Goal: Answer question/provide support: Share knowledge or assist other users

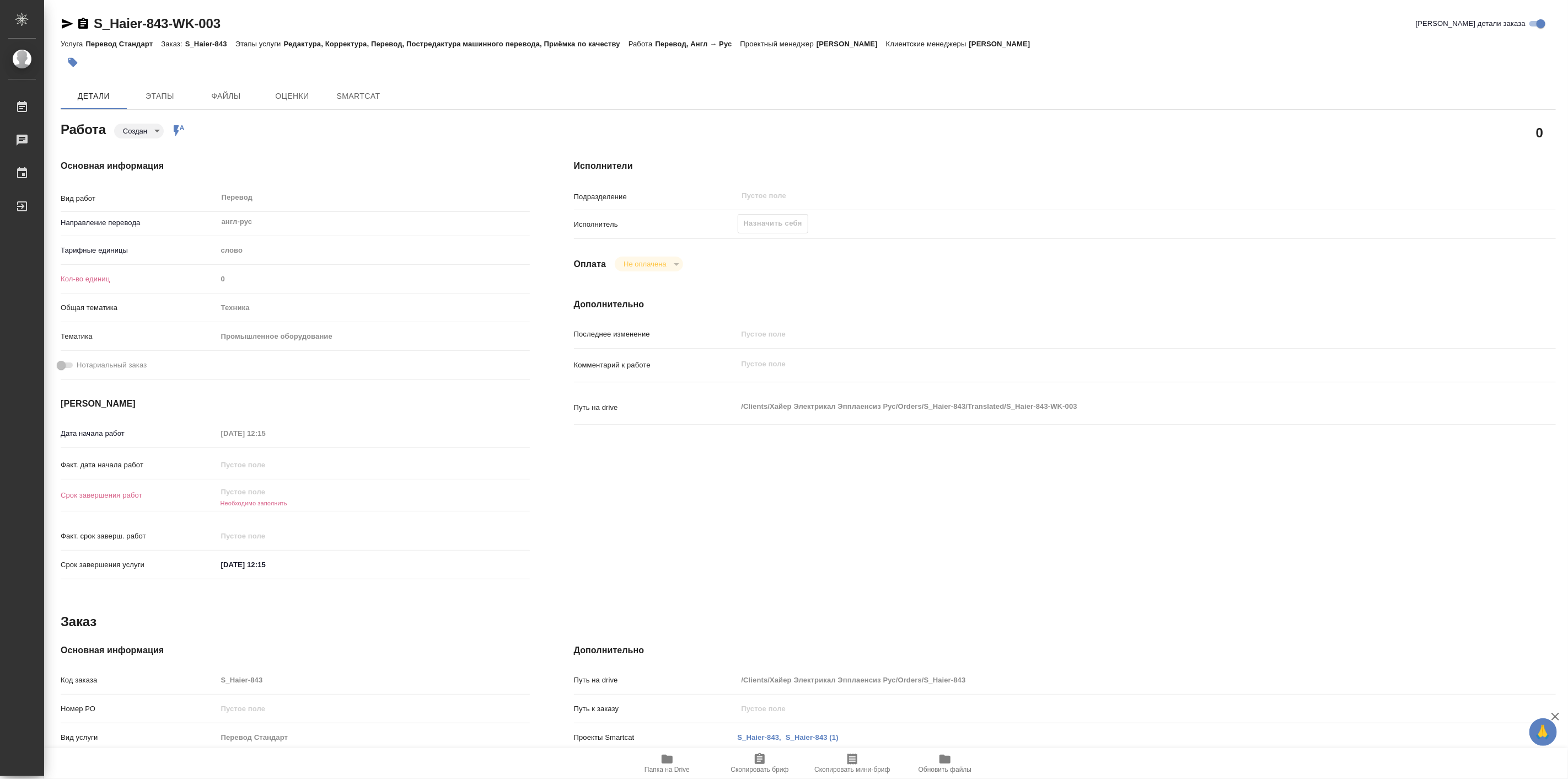
type textarea "x"
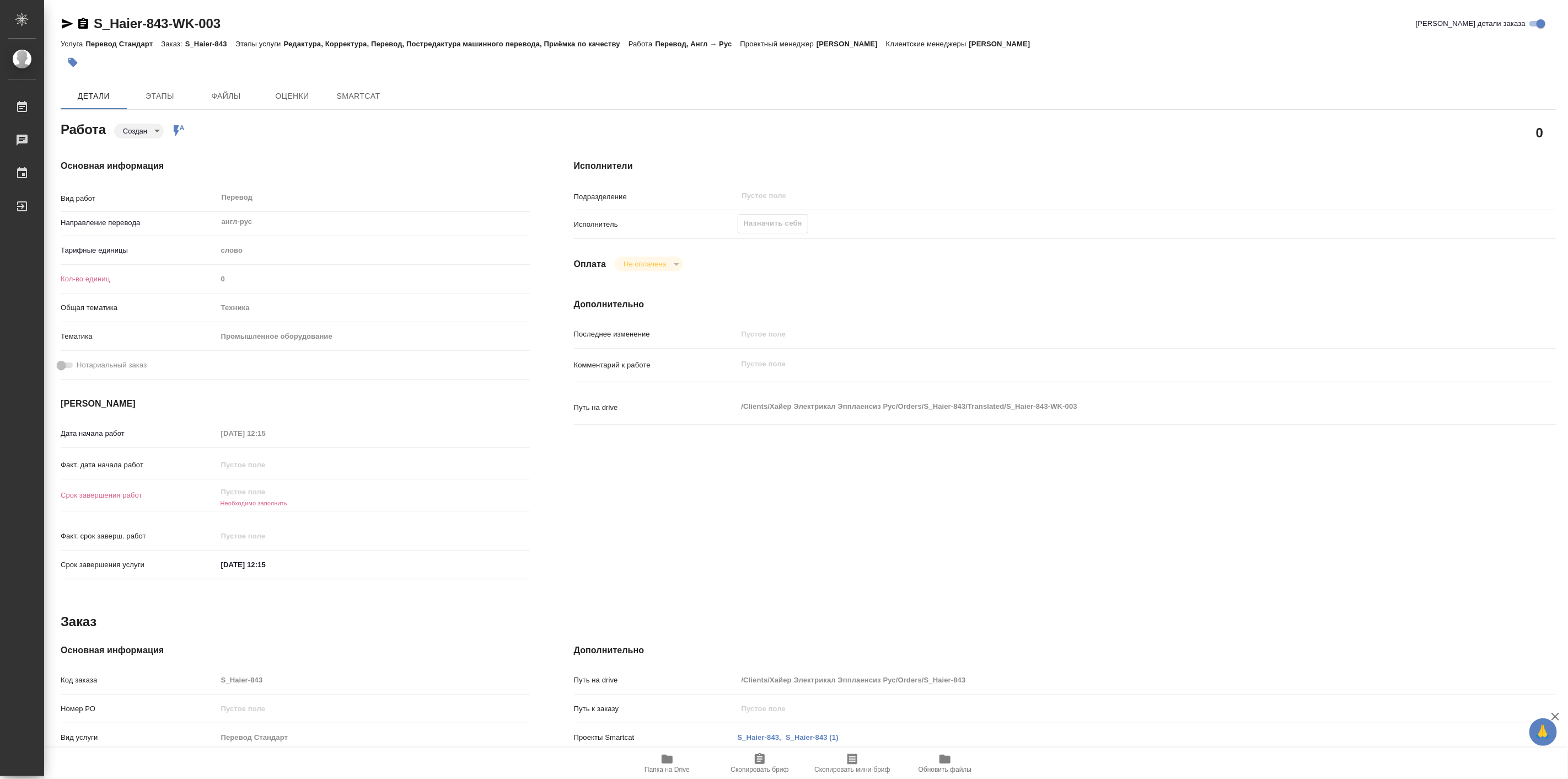
type textarea "x"
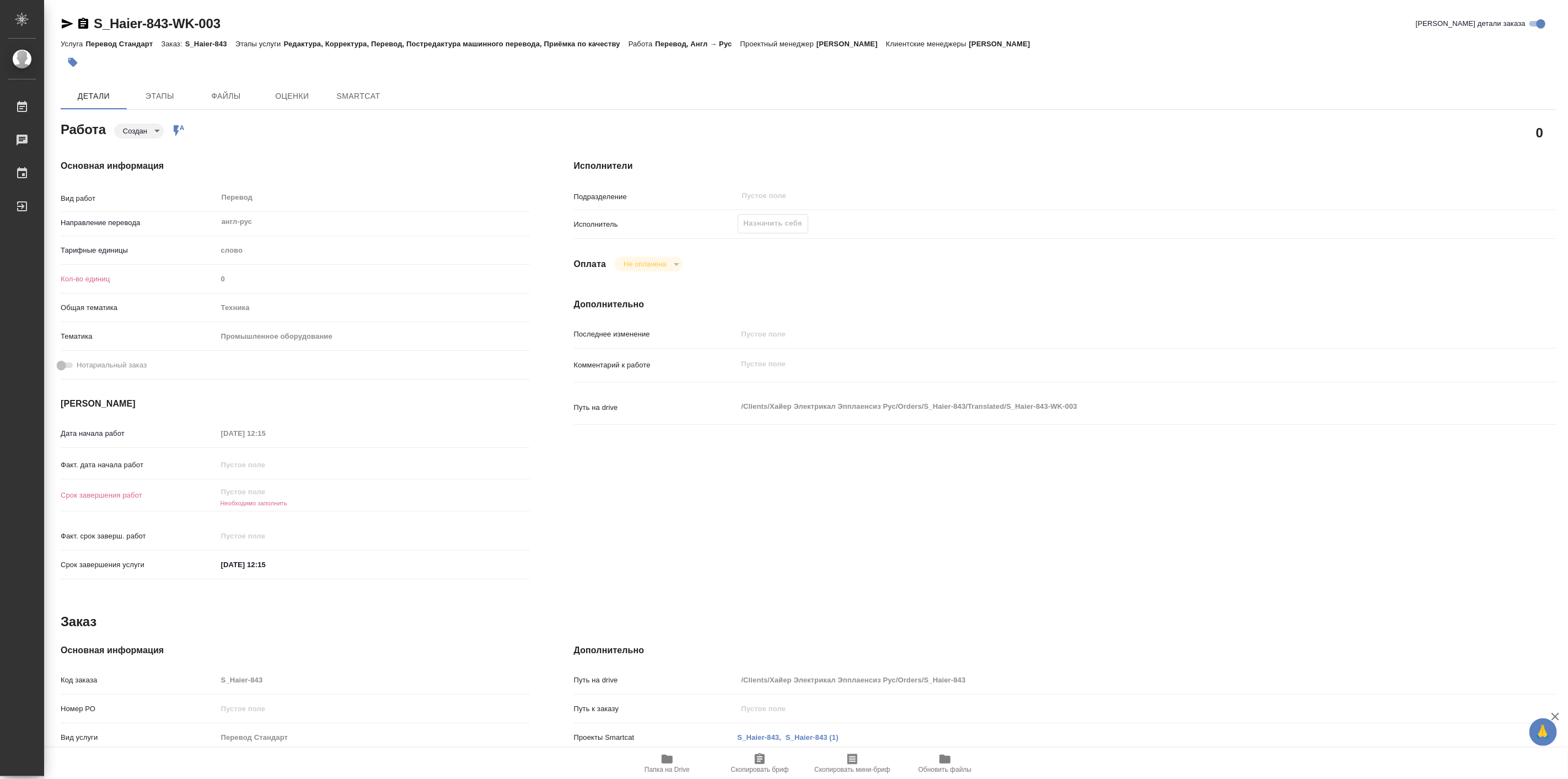
type textarea "x"
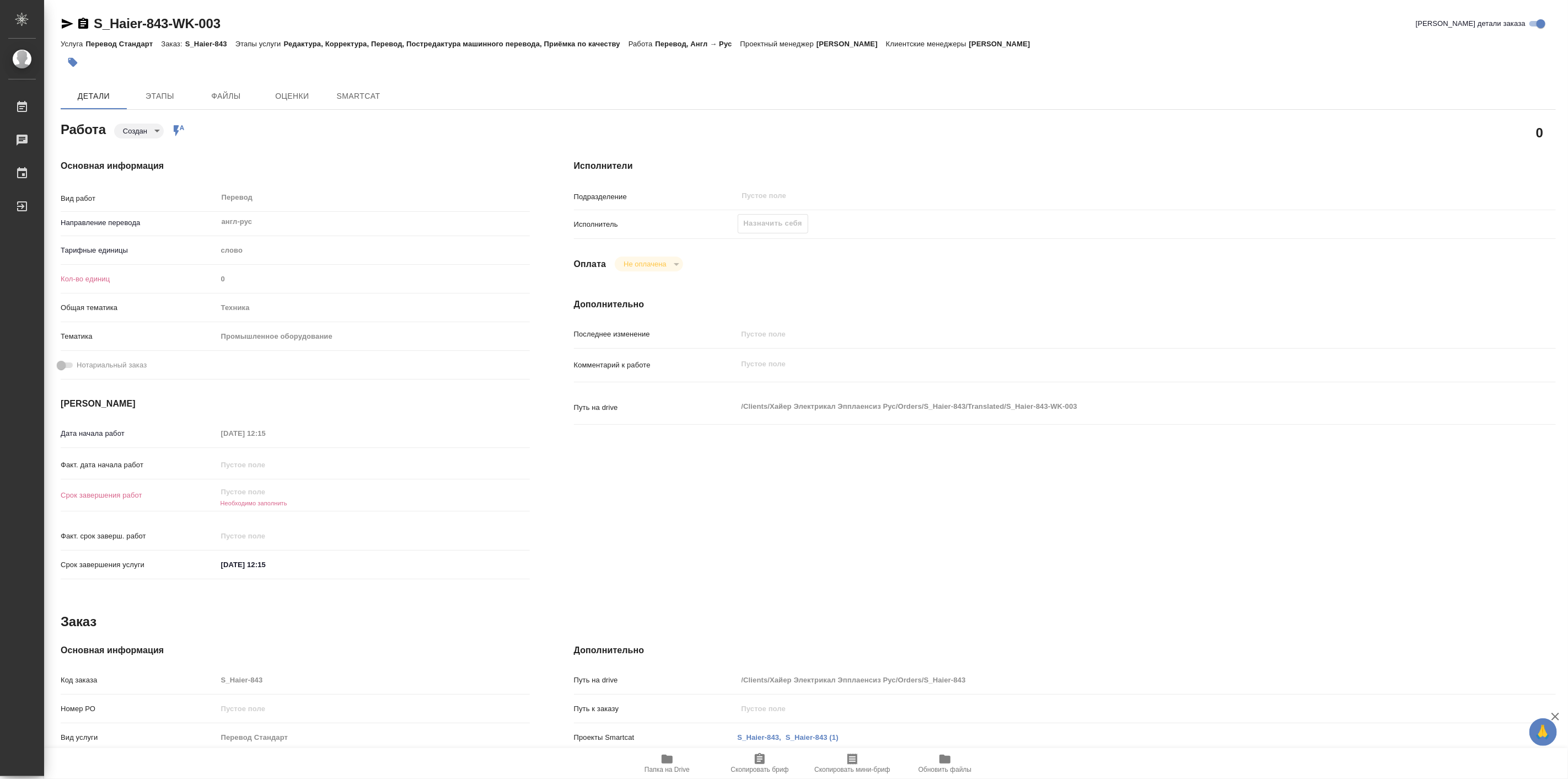
type textarea "x"
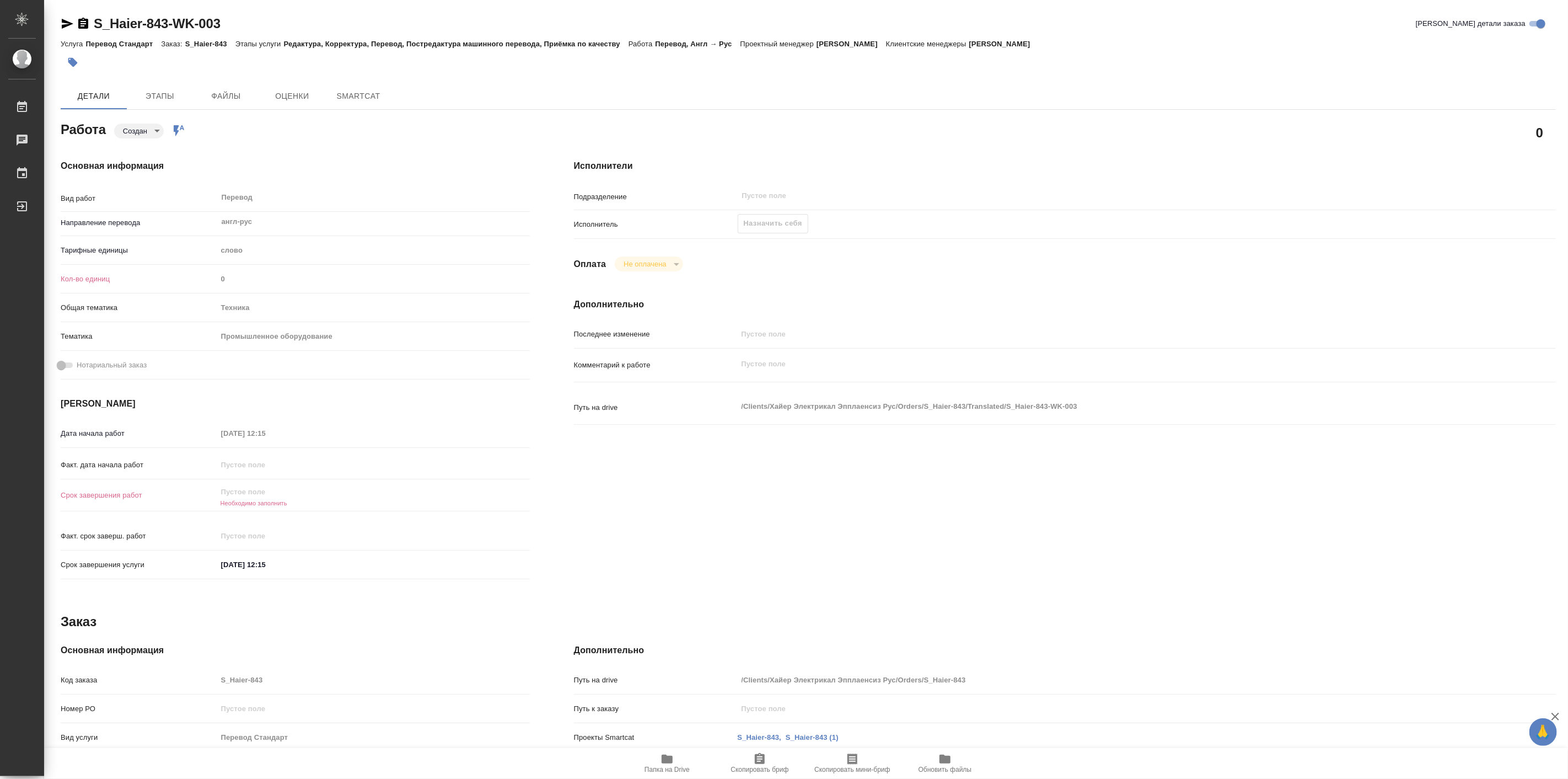
type textarea "x"
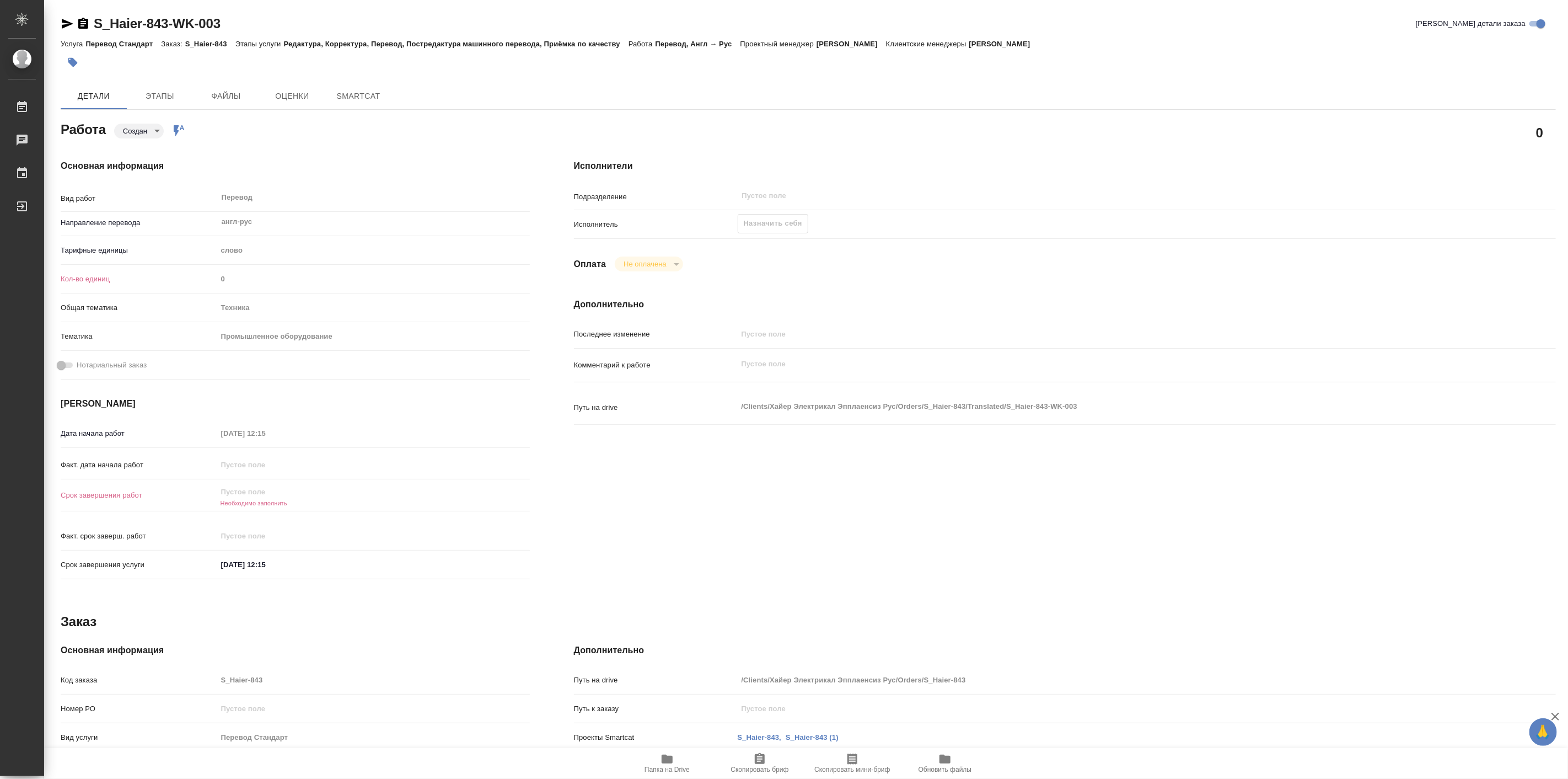
type textarea "x"
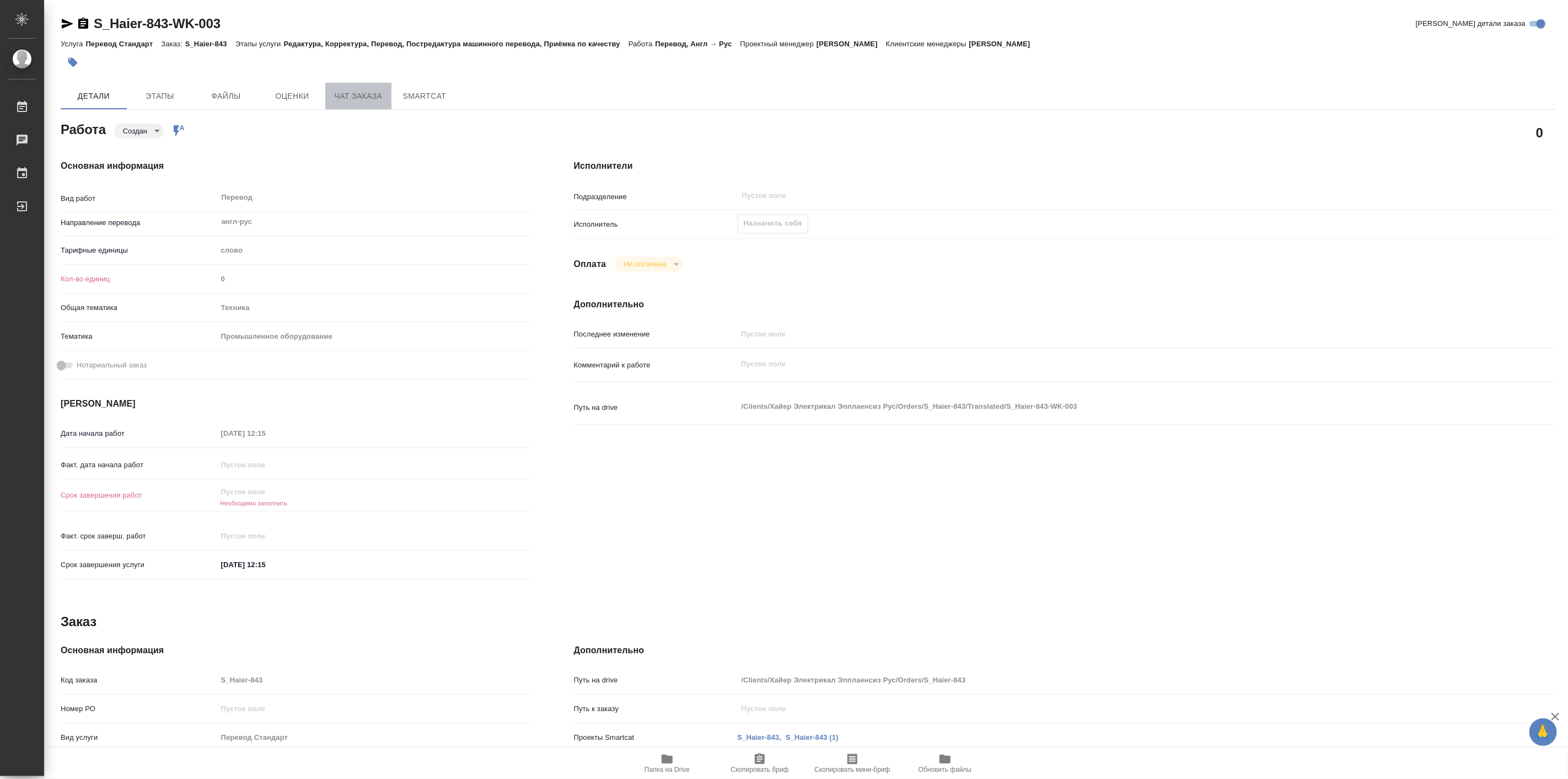
click at [373, 102] on span "Чат заказа" at bounding box center [358, 96] width 53 height 14
type textarea "x"
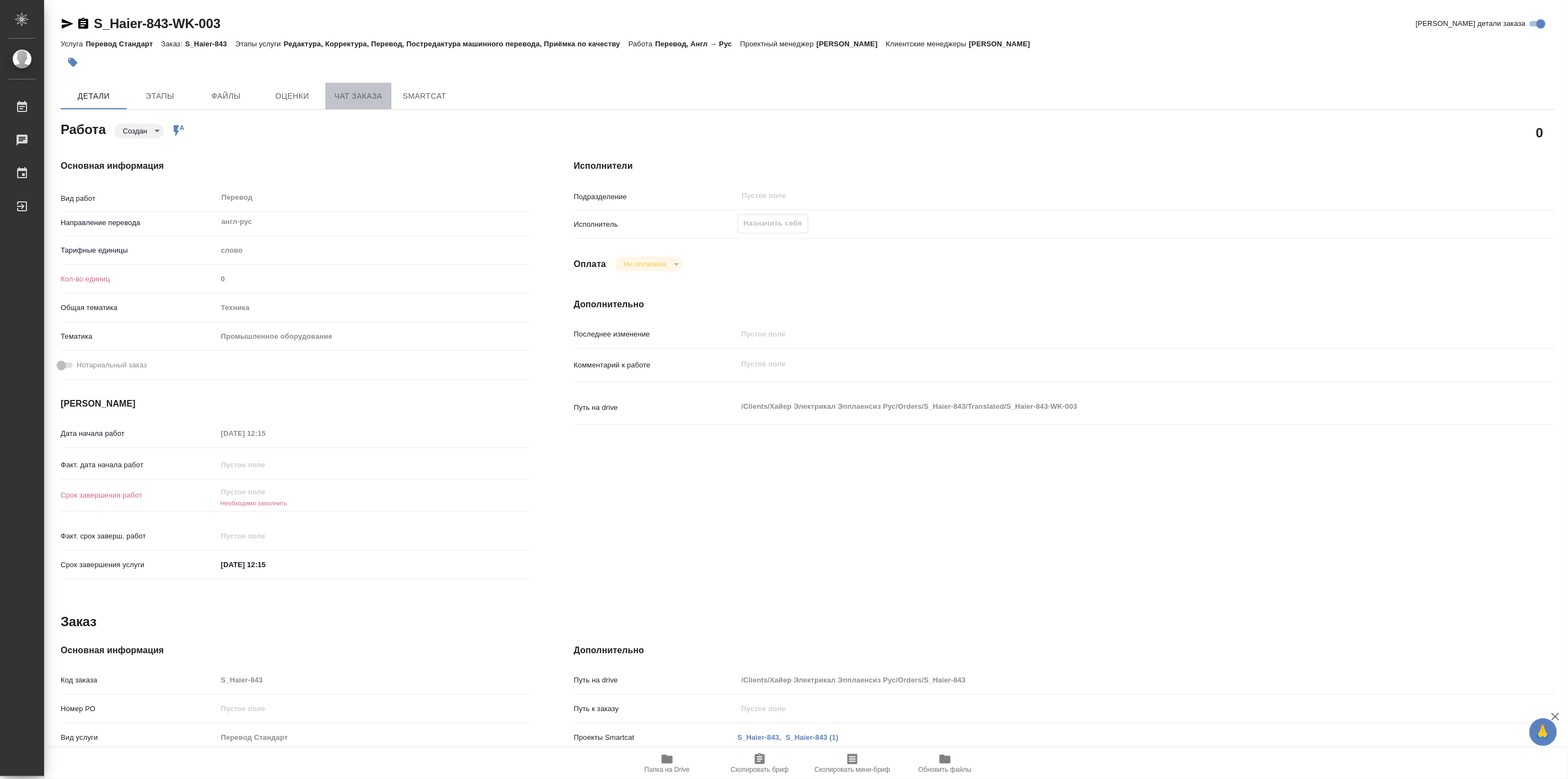
type textarea "x"
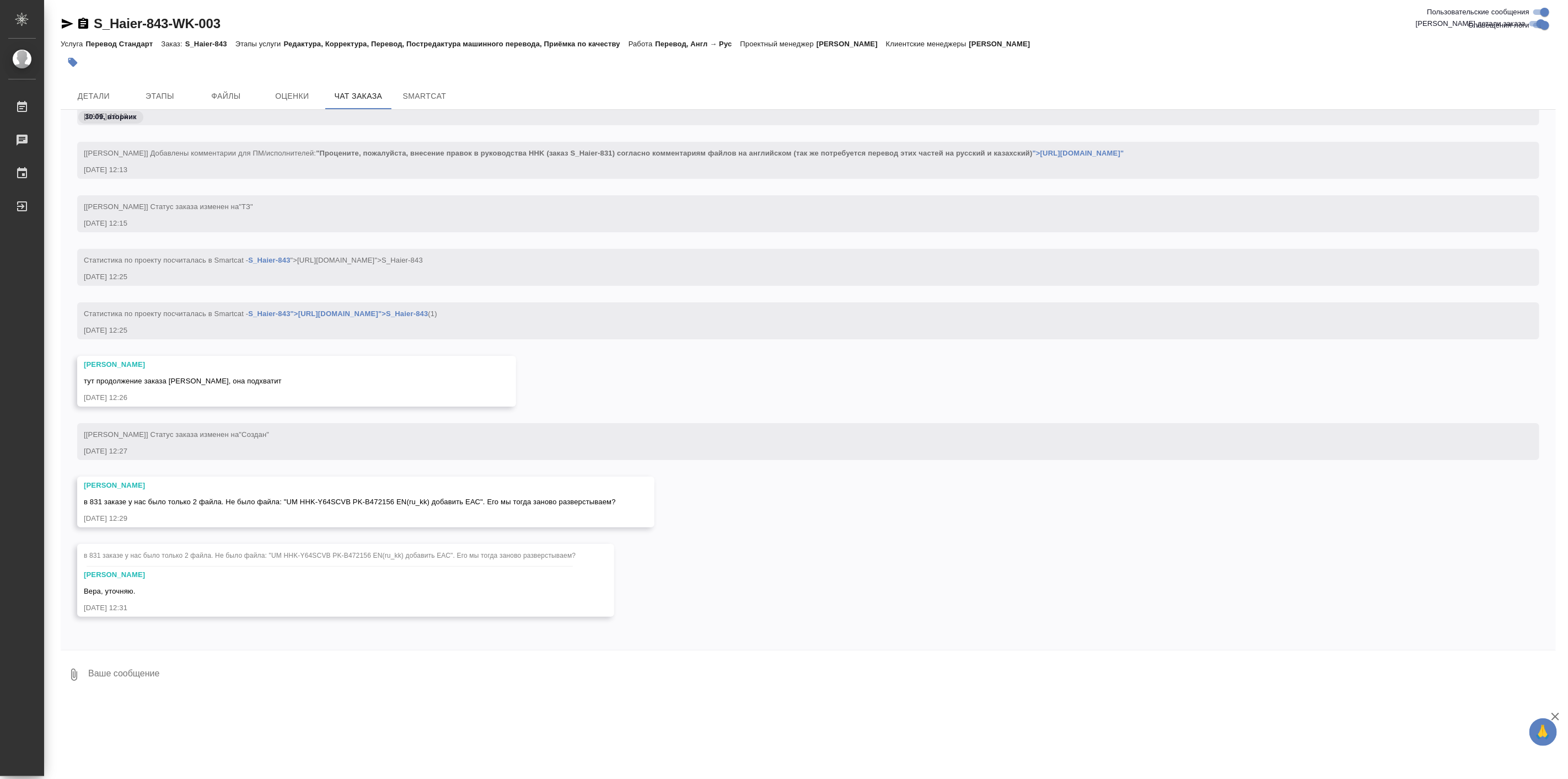
scroll to position [238, 0]
drag, startPoint x: 291, startPoint y: 501, endPoint x: 437, endPoint y: 504, distance: 146.0
click at [437, 504] on span "в 831 заказе у нас было только 2 файла. Не было файла: "UM HHK-Y64SCVB PK-B4721…" at bounding box center [350, 502] width 532 height 9
copy span "UM HHK-Y64SCVB PK-B472156 EN(ru_kk)"
click at [99, 83] on button "Детали" at bounding box center [94, 96] width 66 height 26
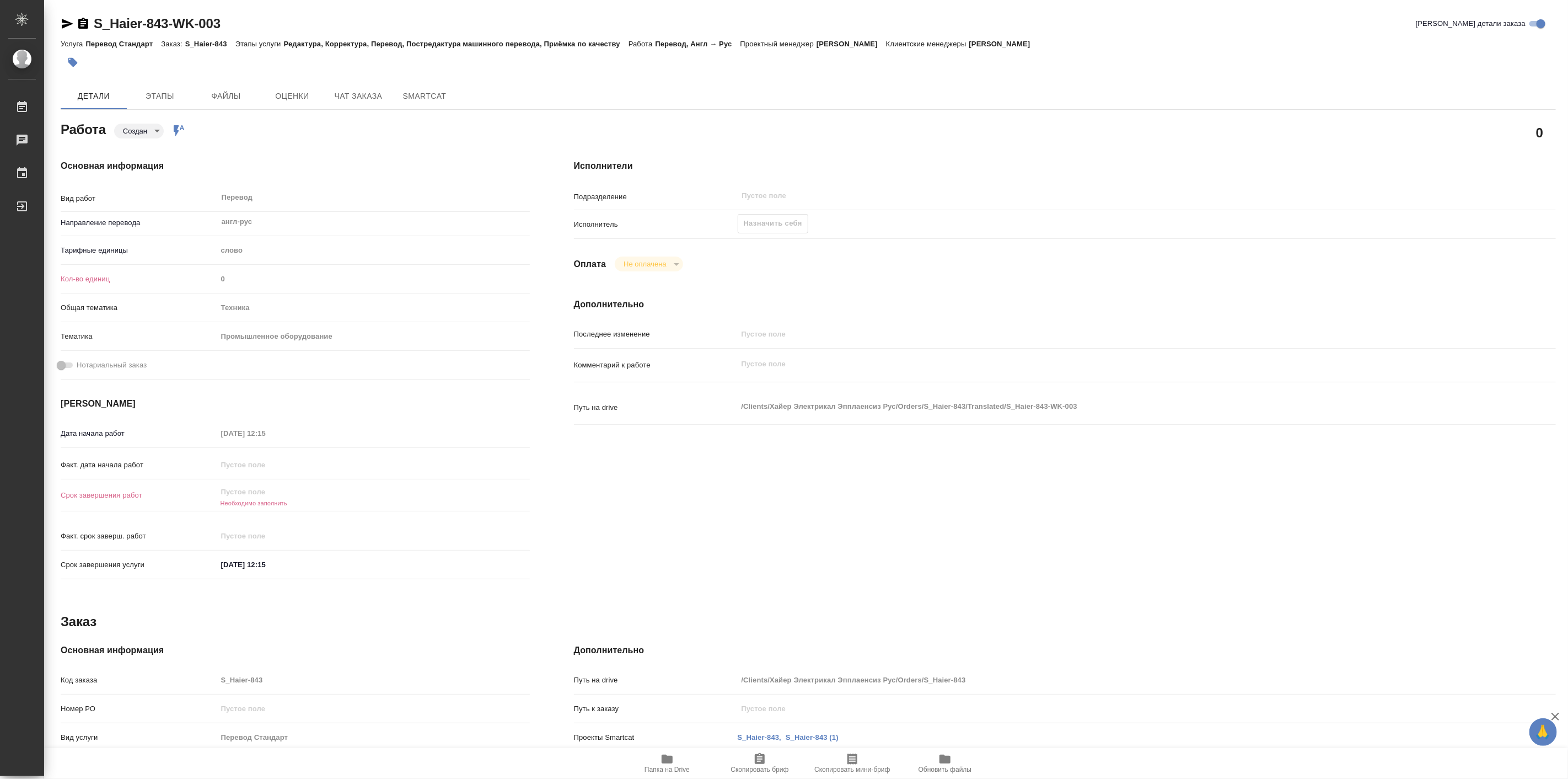
type textarea "x"
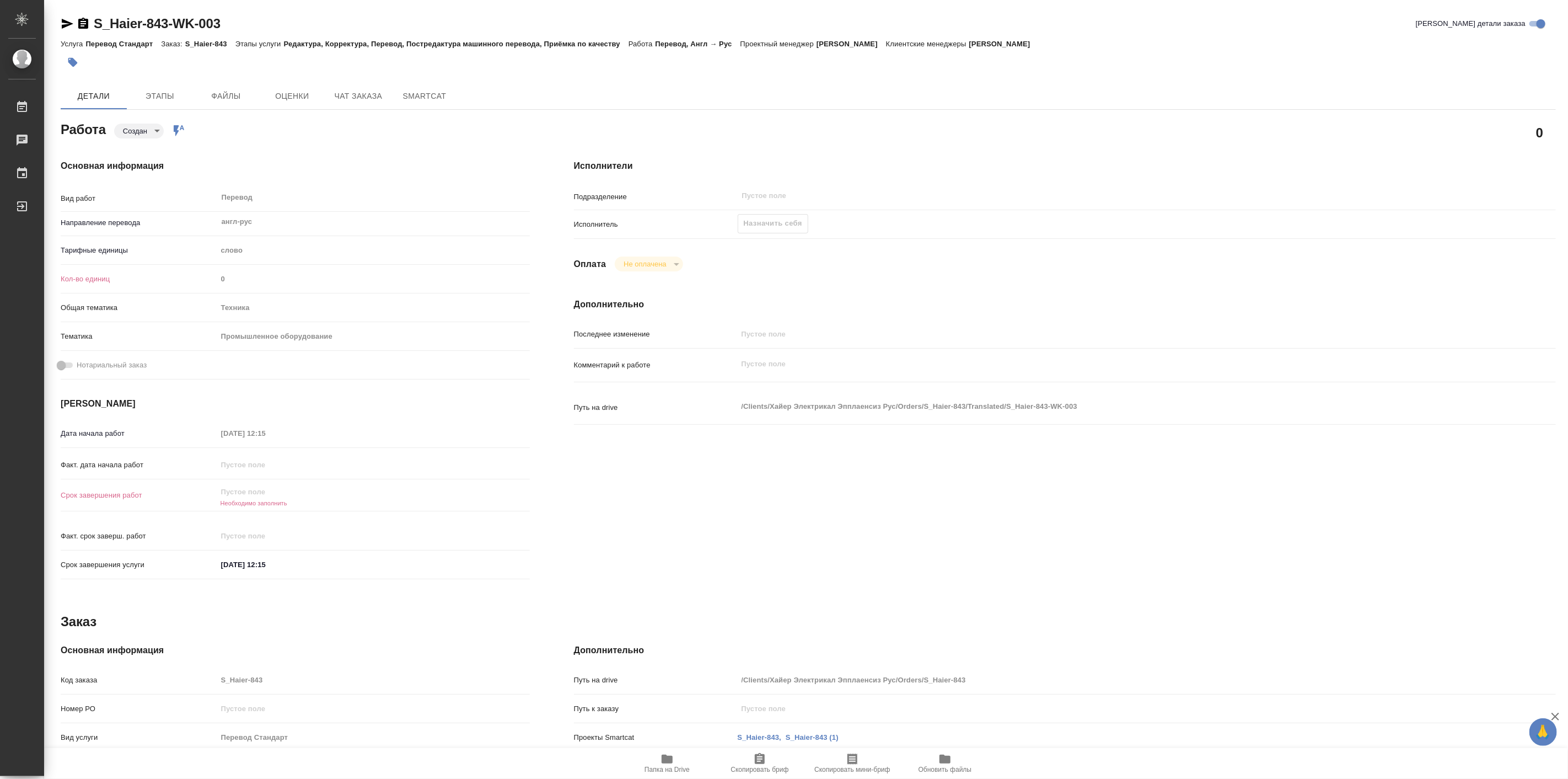
type textarea "x"
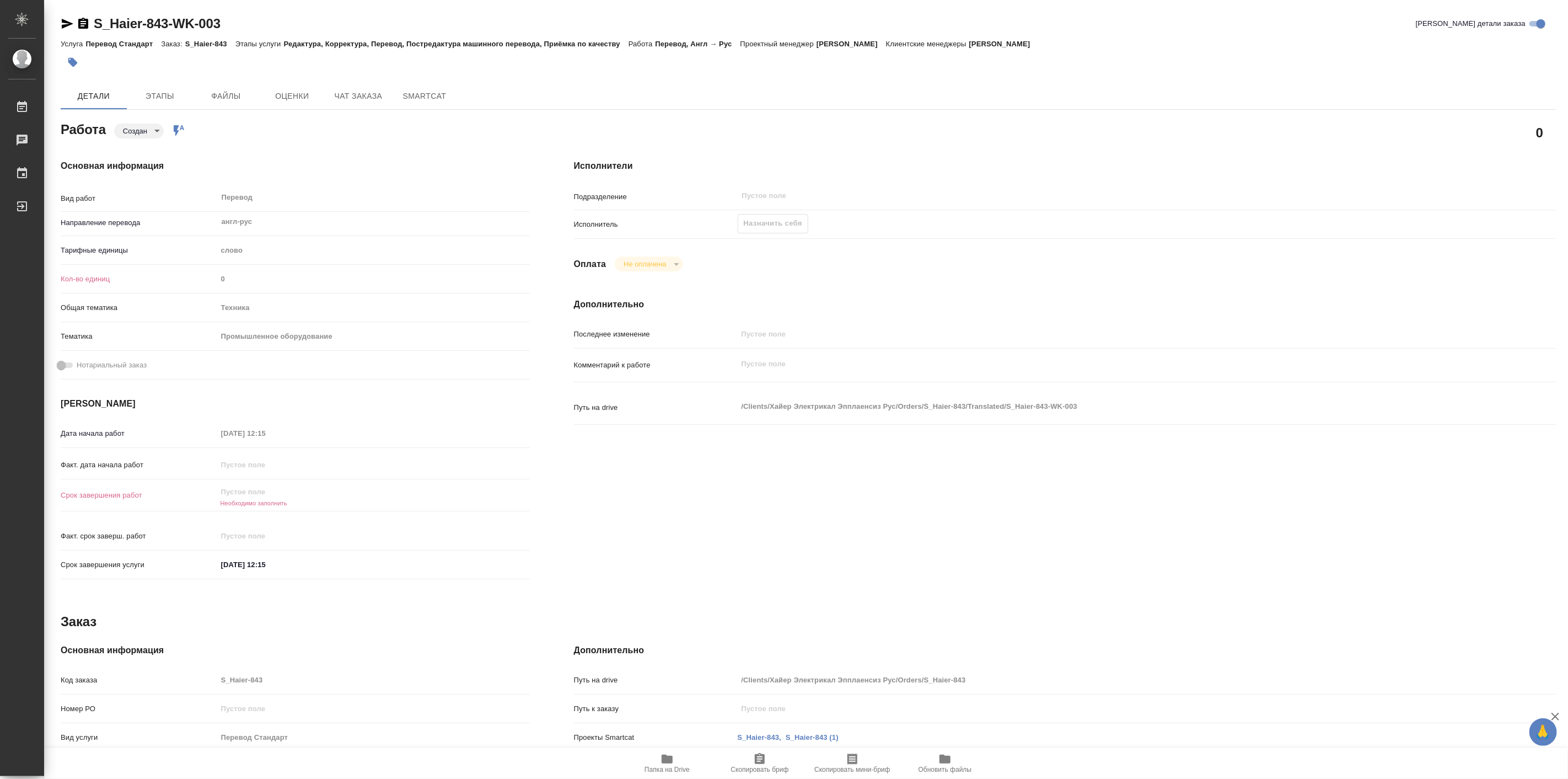
type textarea "x"
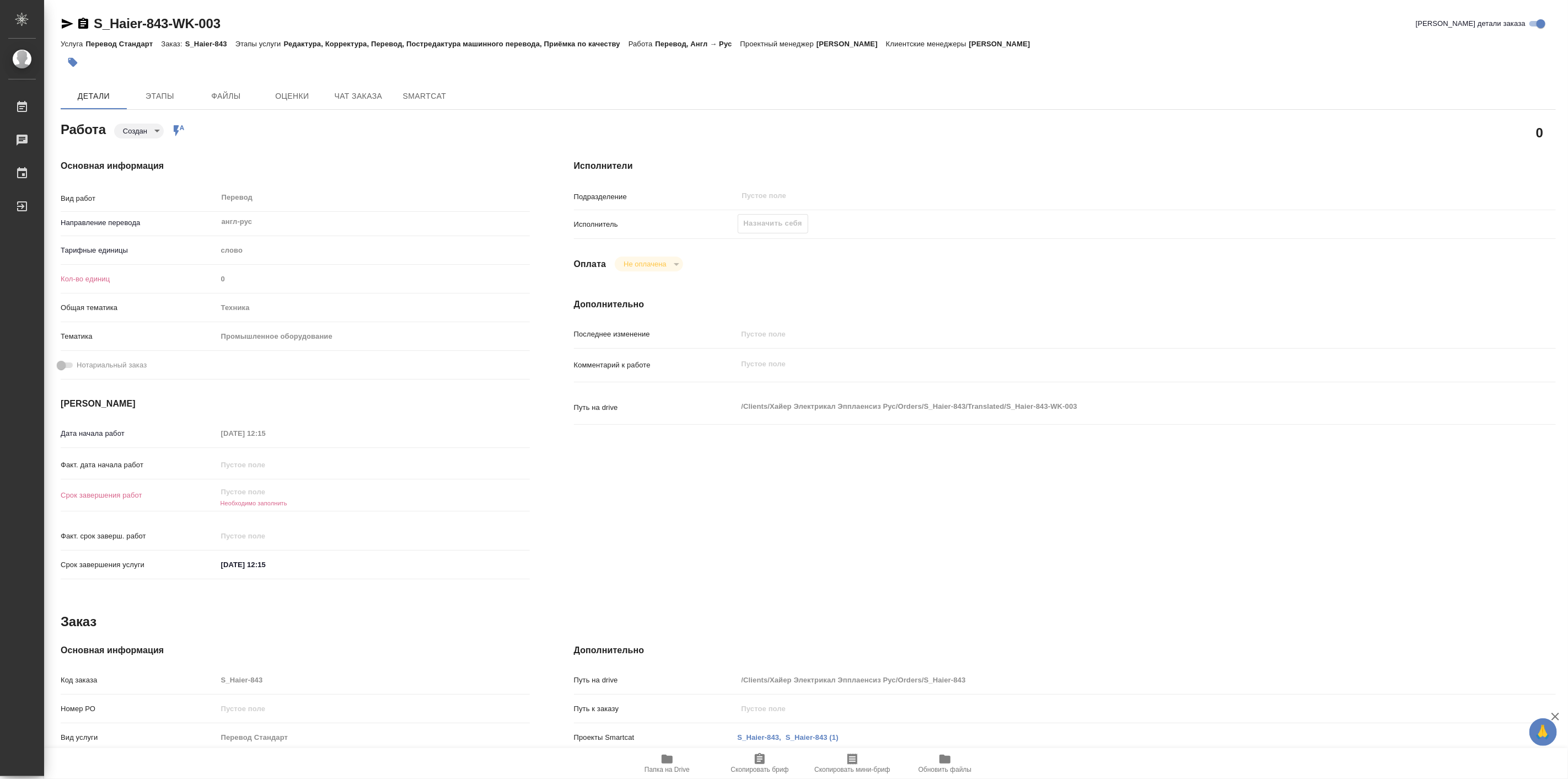
click at [659, 758] on span "Папка на Drive" at bounding box center [667, 763] width 79 height 21
type textarea "x"
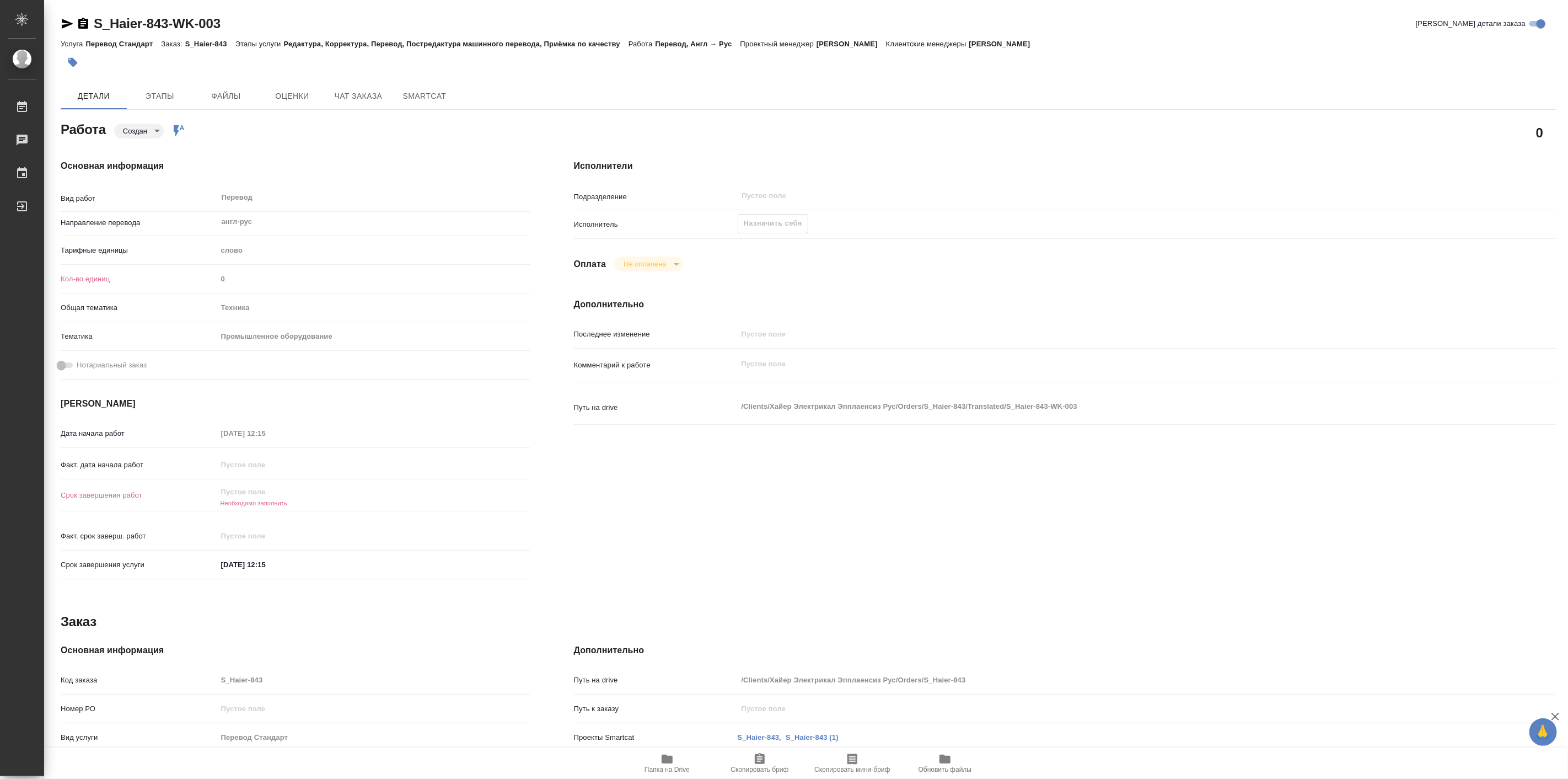
type textarea "x"
click at [670, 757] on icon "button" at bounding box center [667, 759] width 11 height 9
click at [676, 752] on span "Папка на Drive" at bounding box center [667, 763] width 79 height 21
